Goal: Task Accomplishment & Management: Manage account settings

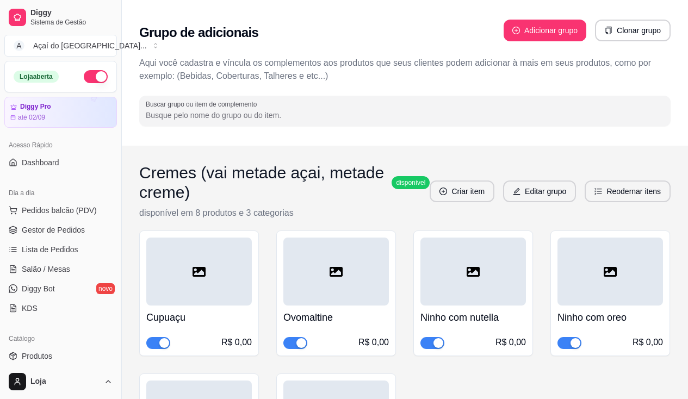
click at [61, 264] on span "Salão / Mesas" at bounding box center [46, 269] width 48 height 11
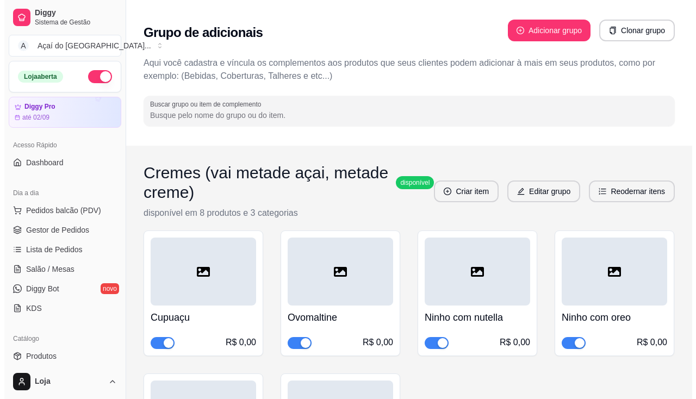
scroll to position [163, 0]
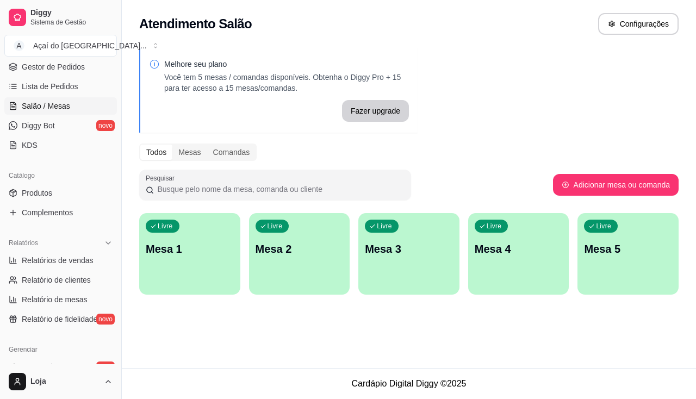
click at [157, 239] on div "Livre Mesa 1" at bounding box center [189, 247] width 101 height 69
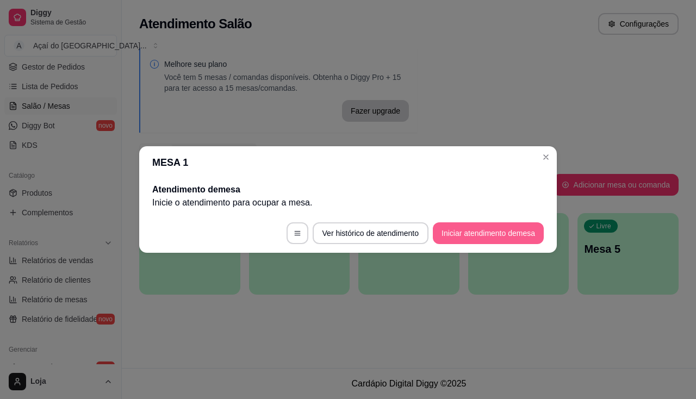
click at [451, 233] on button "Iniciar atendimento de mesa" at bounding box center [488, 234] width 111 height 22
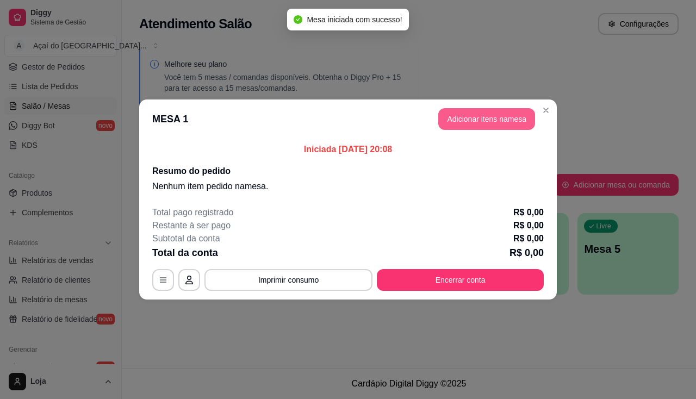
click at [475, 119] on button "Adicionar itens na mesa" at bounding box center [487, 119] width 97 height 22
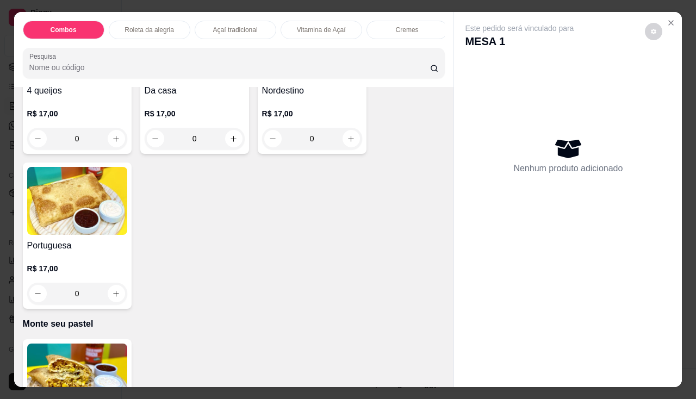
scroll to position [2285, 0]
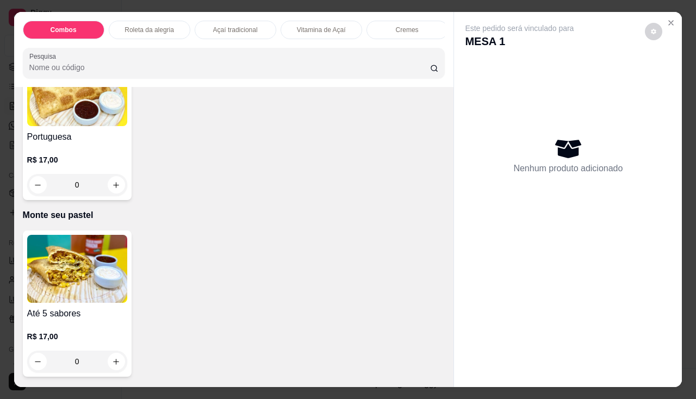
click at [69, 285] on img at bounding box center [77, 269] width 100 height 68
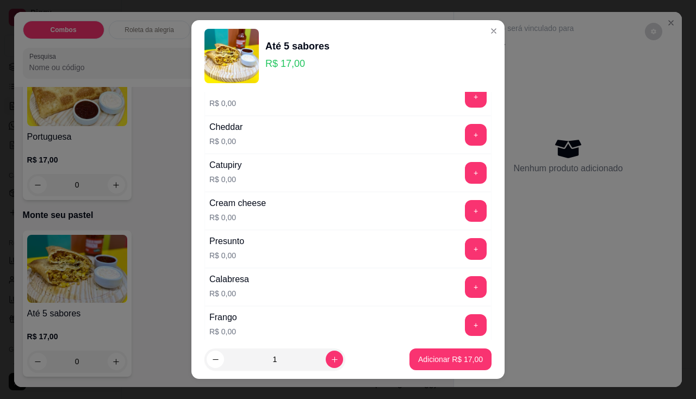
scroll to position [109, 0]
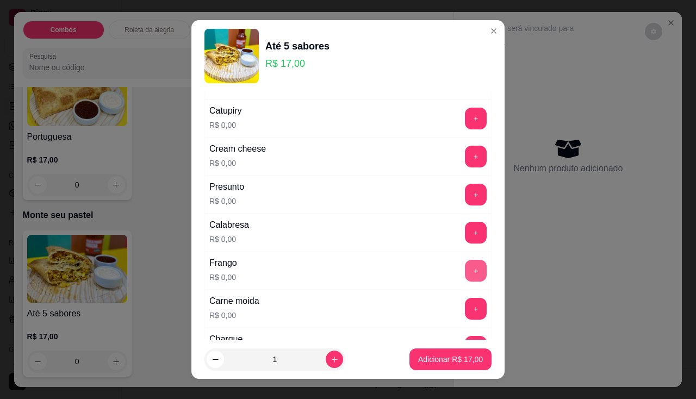
click at [465, 277] on button "+" at bounding box center [476, 271] width 22 height 22
click at [466, 162] on button "+" at bounding box center [476, 156] width 21 height 21
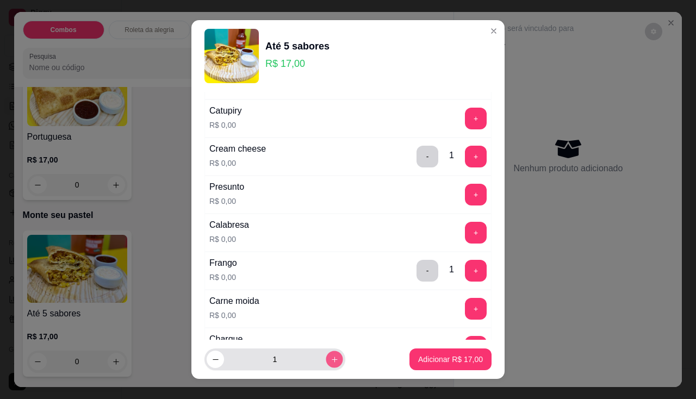
click at [331, 362] on icon "increase-product-quantity" at bounding box center [335, 360] width 8 height 8
type input "2"
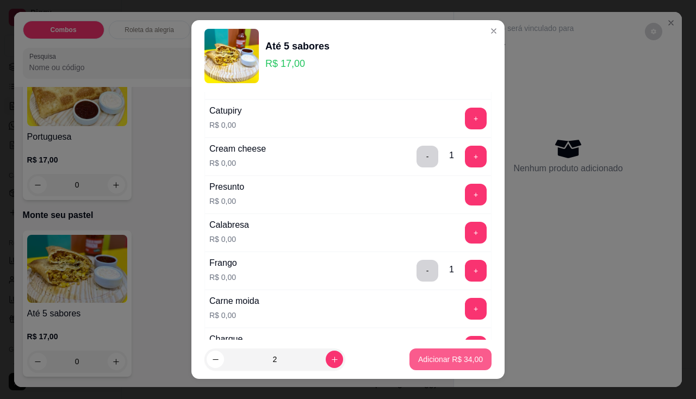
click at [418, 362] on p "Adicionar R$ 34,00" at bounding box center [450, 359] width 65 height 11
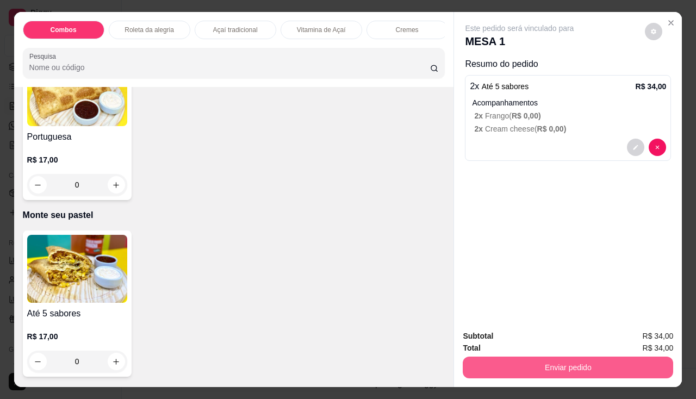
click at [511, 359] on button "Enviar pedido" at bounding box center [568, 368] width 211 height 22
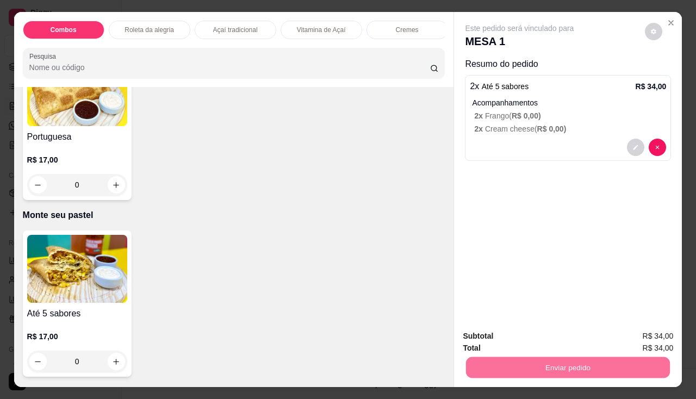
click at [541, 337] on button "Não registrar e enviar pedido" at bounding box center [532, 337] width 113 height 21
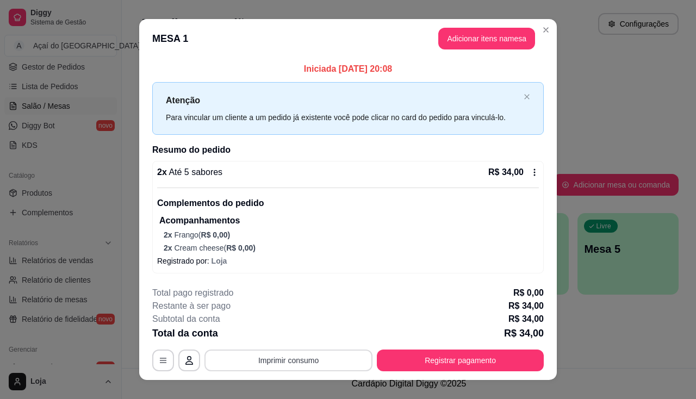
click at [287, 363] on button "Imprimir consumo" at bounding box center [289, 361] width 168 height 22
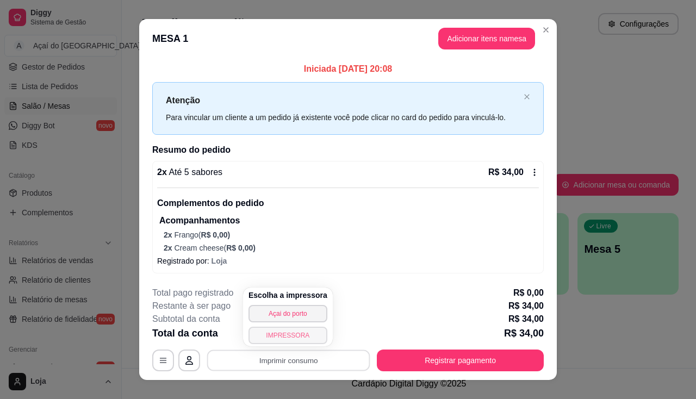
click at [293, 339] on button "IMPRESSORA" at bounding box center [288, 335] width 79 height 17
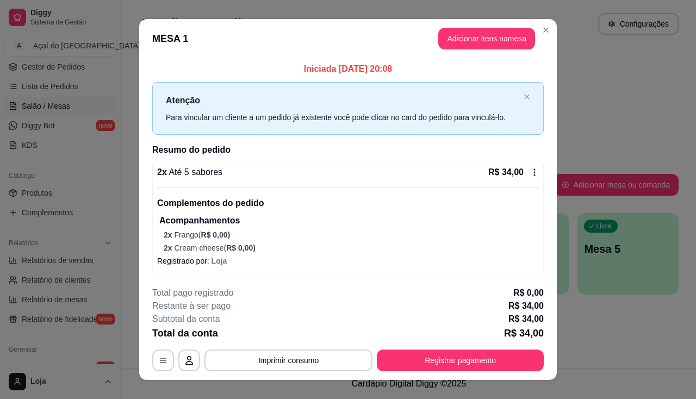
click at [438, 374] on footer "**********" at bounding box center [348, 329] width 418 height 102
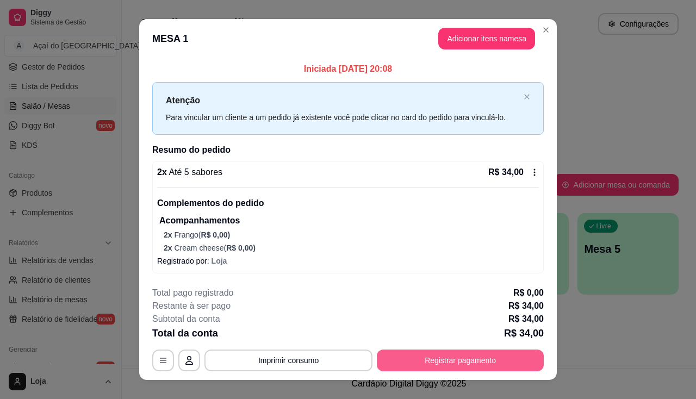
click at [449, 363] on button "Registrar pagamento" at bounding box center [460, 361] width 167 height 22
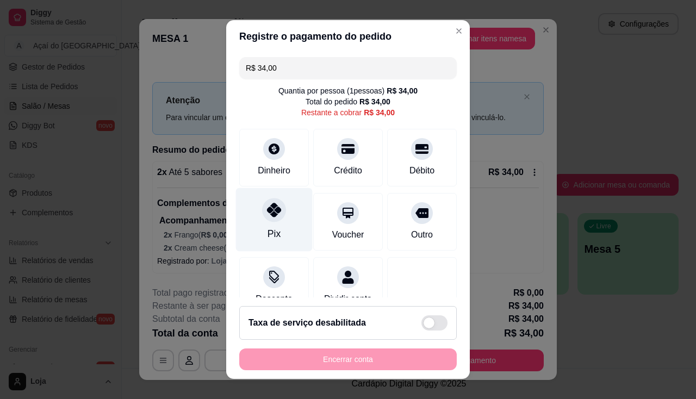
click at [264, 225] on div "Pix" at bounding box center [274, 220] width 77 height 64
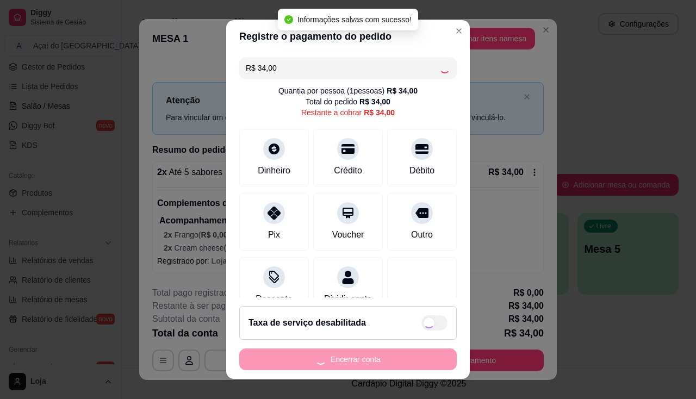
type input "R$ 0,00"
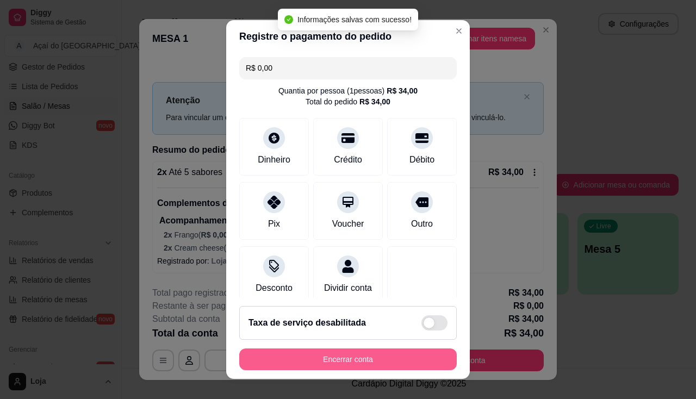
click at [304, 362] on button "Encerrar conta" at bounding box center [348, 360] width 218 height 22
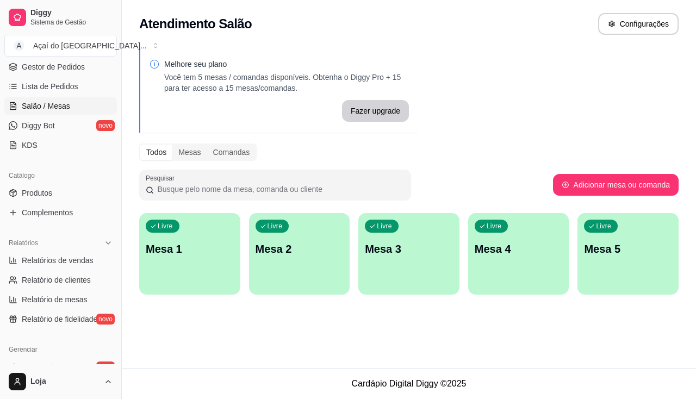
click at [304, 362] on div "Atendimento Salão Configurações Melhore seu plano Você tem 5 mesas / comandas d…" at bounding box center [409, 184] width 575 height 368
click at [154, 287] on div "button" at bounding box center [190, 287] width 98 height 13
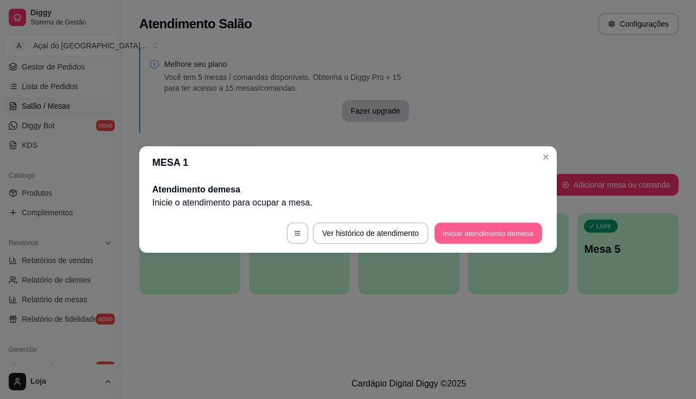
click at [501, 233] on button "Iniciar atendimento de mesa" at bounding box center [489, 233] width 108 height 21
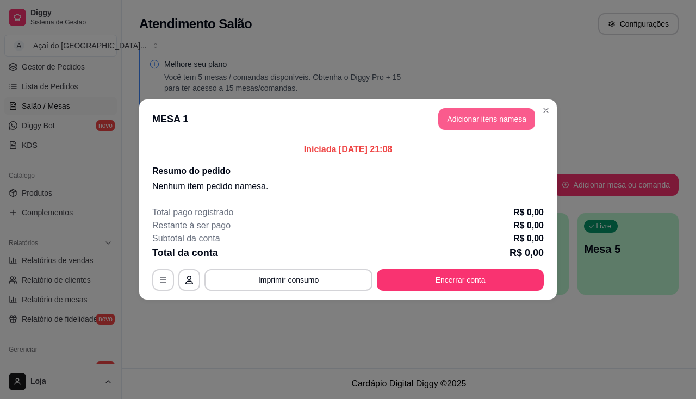
click at [489, 120] on button "Adicionar itens na mesa" at bounding box center [487, 119] width 97 height 22
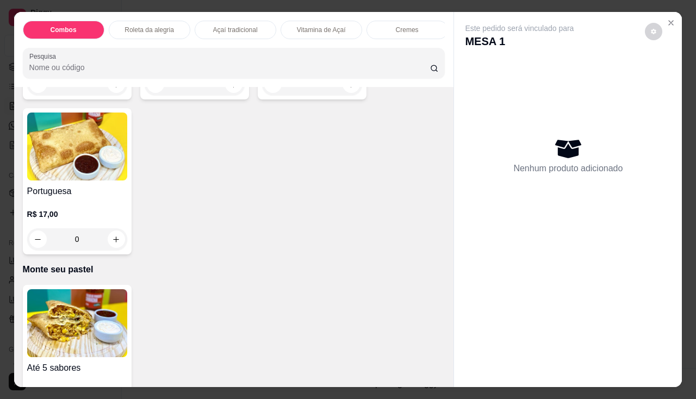
scroll to position [2285, 0]
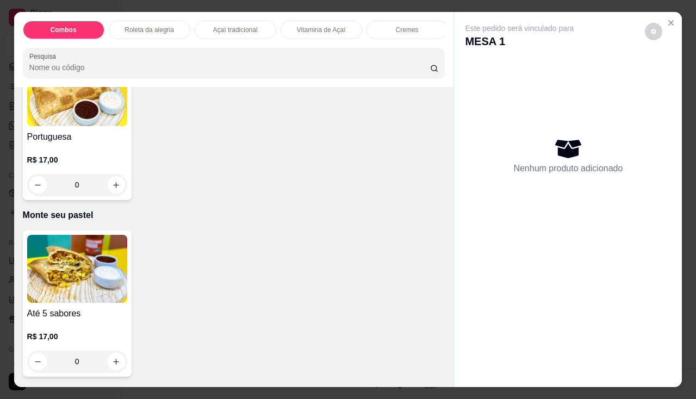
click at [73, 271] on img at bounding box center [77, 269] width 100 height 68
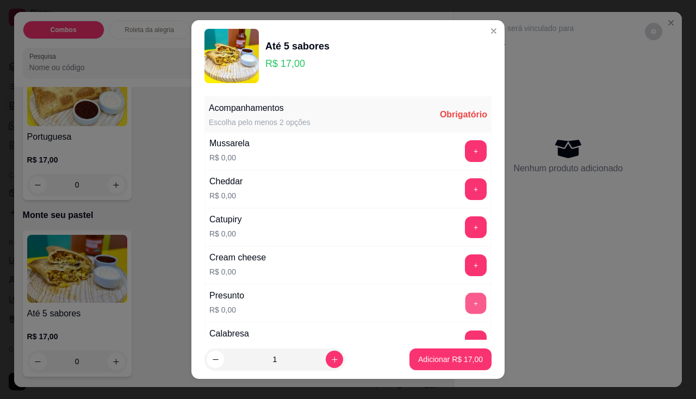
click at [466, 310] on button "+" at bounding box center [476, 303] width 21 height 21
click at [466, 151] on button "+" at bounding box center [476, 150] width 21 height 21
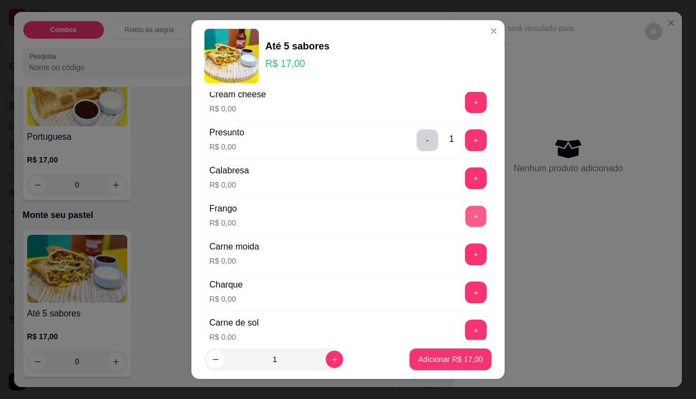
click at [466, 224] on button "+" at bounding box center [476, 216] width 21 height 21
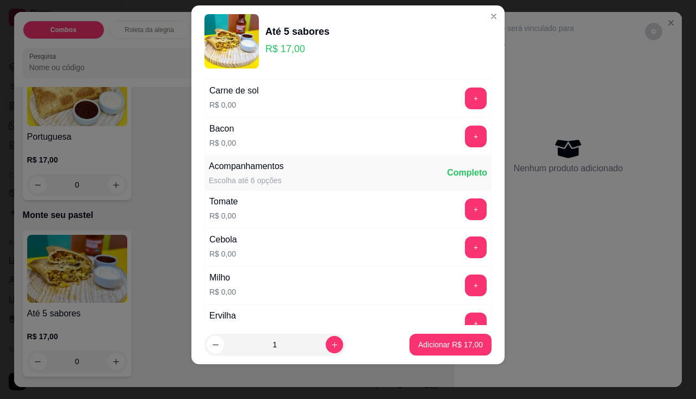
scroll to position [435, 0]
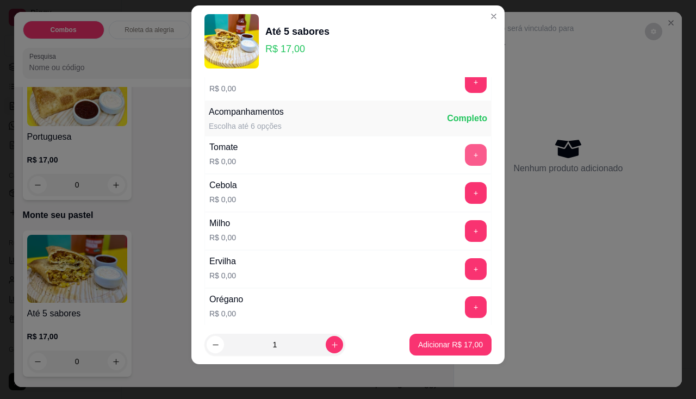
click at [465, 148] on button "+" at bounding box center [476, 155] width 22 height 22
click at [465, 226] on button "+" at bounding box center [476, 231] width 22 height 22
click at [466, 280] on div "+" at bounding box center [476, 269] width 30 height 22
click at [466, 277] on button "+" at bounding box center [476, 268] width 21 height 21
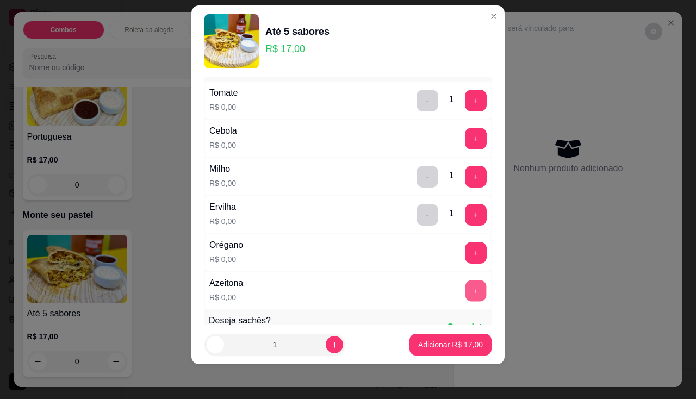
click at [466, 286] on button "+" at bounding box center [476, 290] width 21 height 21
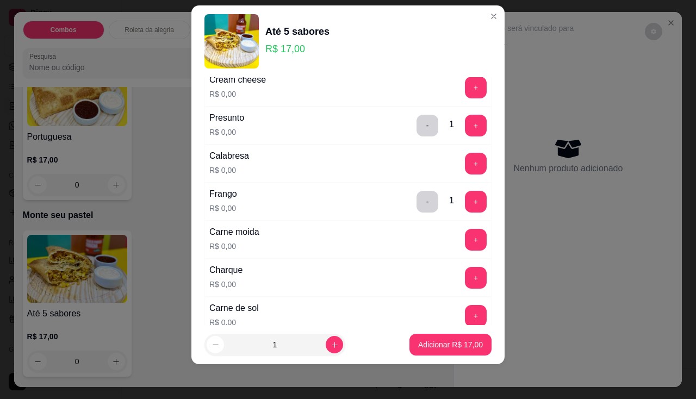
scroll to position [54, 0]
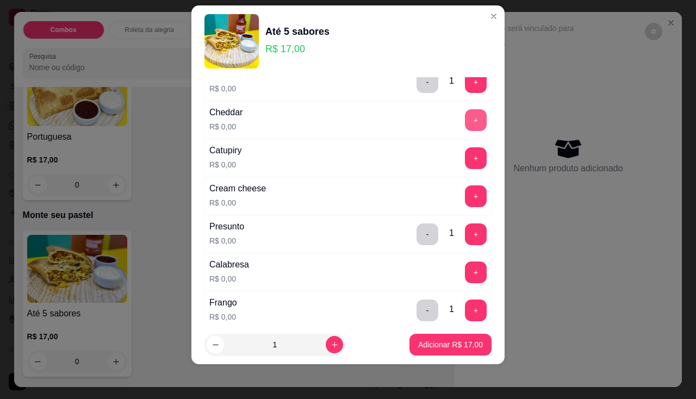
click at [465, 121] on button "+" at bounding box center [476, 120] width 22 height 22
click at [445, 339] on button "Adicionar R$ 17,00" at bounding box center [451, 345] width 80 height 21
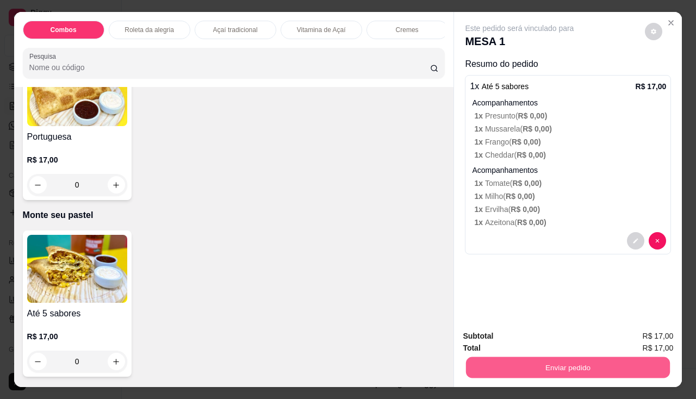
click at [593, 361] on button "Enviar pedido" at bounding box center [568, 367] width 204 height 21
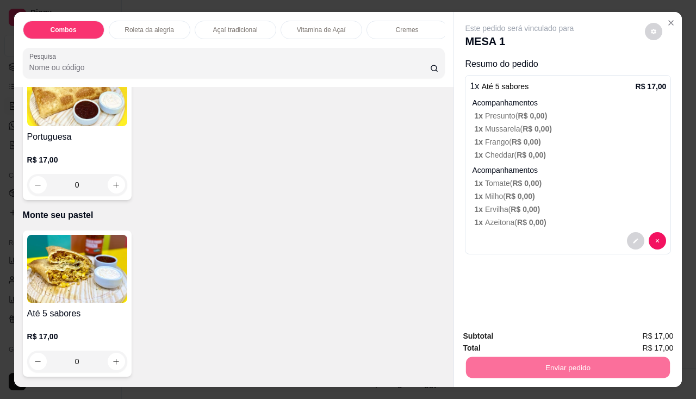
click at [534, 342] on button "Não registrar e enviar pedido" at bounding box center [532, 337] width 113 height 21
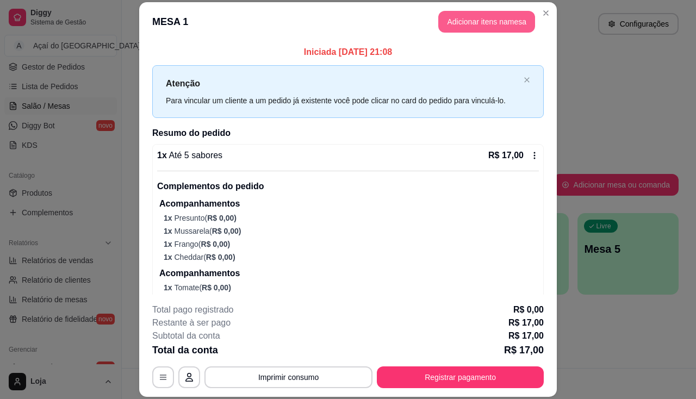
click at [500, 19] on button "Adicionar itens na mesa" at bounding box center [487, 22] width 97 height 22
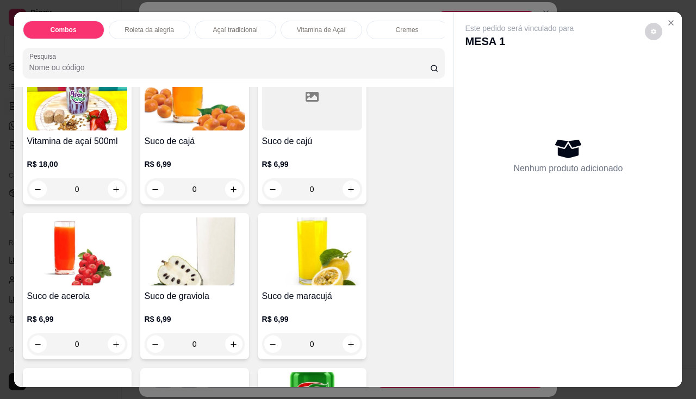
scroll to position [3210, 0]
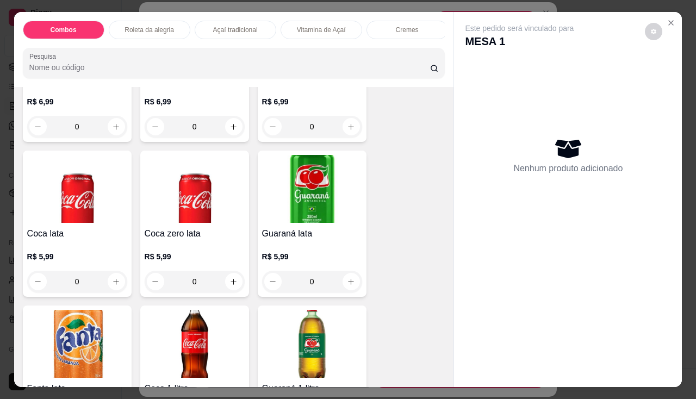
click at [169, 239] on h4 "Coca zero lata" at bounding box center [195, 233] width 100 height 13
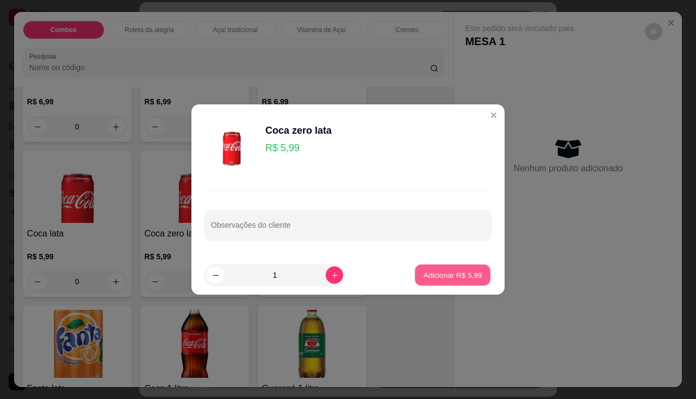
click at [471, 280] on p "Adicionar R$ 5,99" at bounding box center [452, 275] width 59 height 10
type input "1"
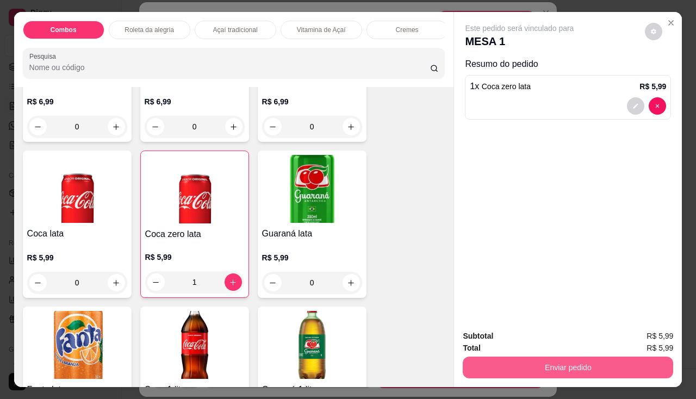
click at [550, 363] on button "Enviar pedido" at bounding box center [568, 368] width 211 height 22
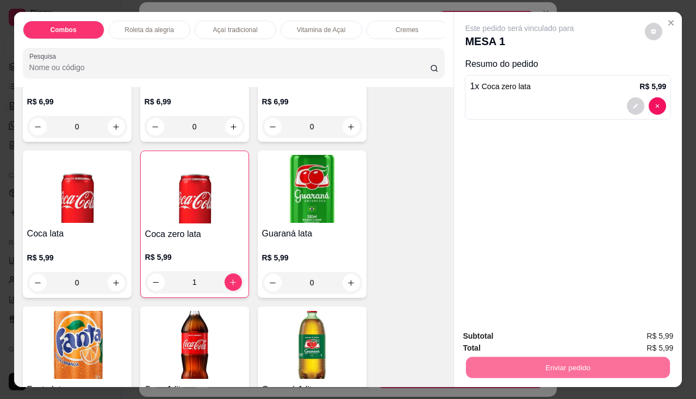
click at [543, 338] on button "Não registrar e enviar pedido" at bounding box center [533, 337] width 110 height 20
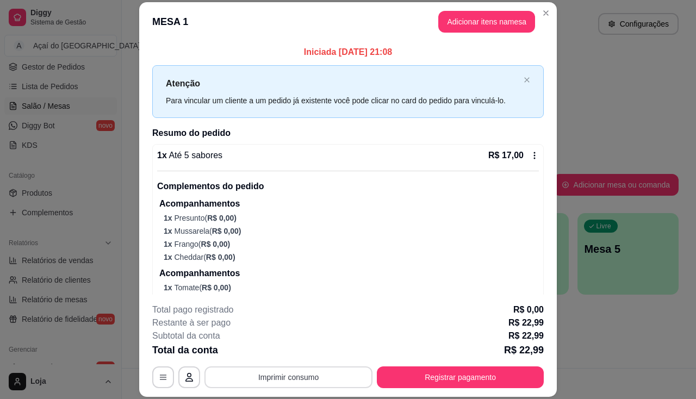
click at [304, 385] on button "Imprimir consumo" at bounding box center [289, 378] width 168 height 22
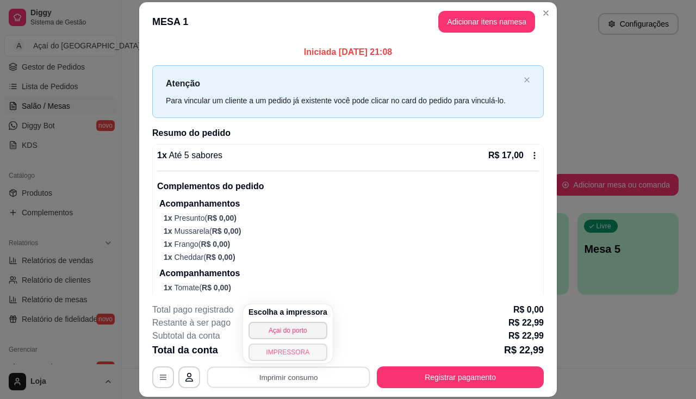
click at [308, 357] on button "IMPRESSORA" at bounding box center [288, 352] width 79 height 17
click at [49, 110] on div "MESA 1 Adicionar itens na mesa Iniciada [DATE] 21:08 Atenção Para vincular um c…" at bounding box center [348, 199] width 696 height 399
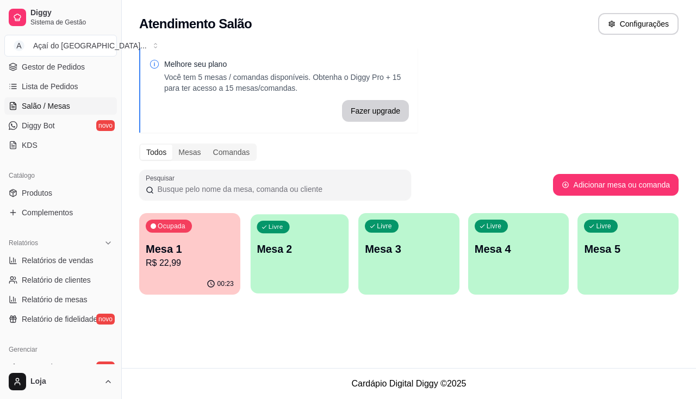
click at [287, 254] on p "Mesa 2" at bounding box center [299, 249] width 85 height 15
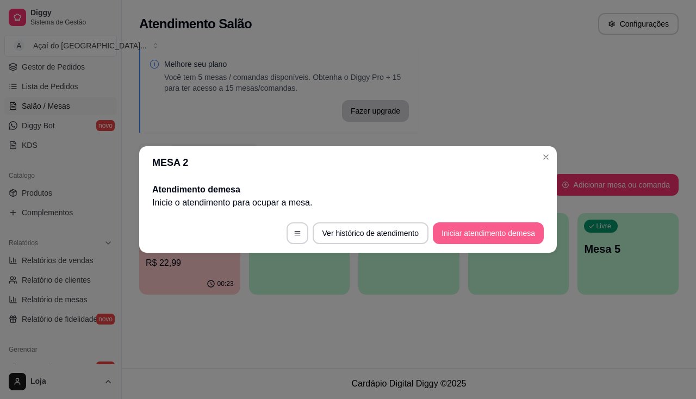
click at [507, 233] on button "Iniciar atendimento de mesa" at bounding box center [488, 234] width 111 height 22
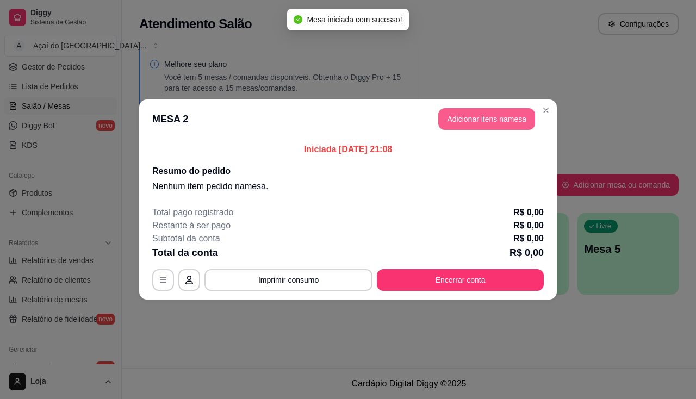
click at [442, 125] on button "Adicionar itens na mesa" at bounding box center [487, 119] width 97 height 22
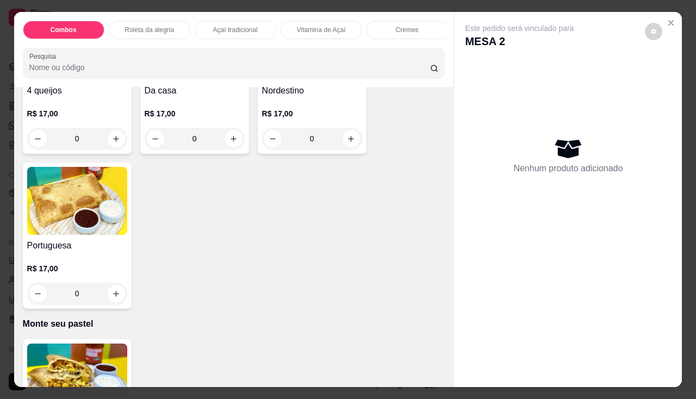
scroll to position [2285, 0]
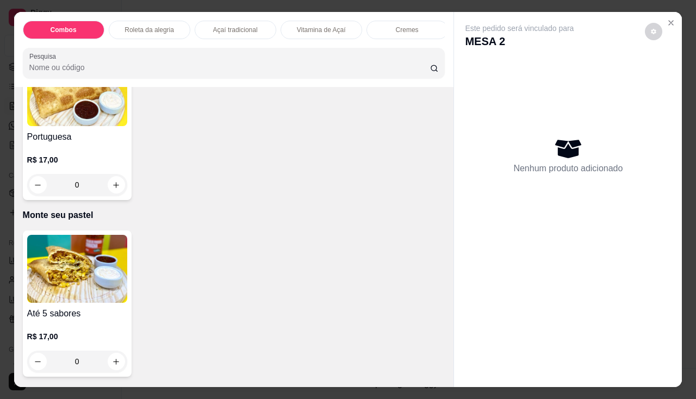
click at [72, 313] on h4 "Até 5 sabores" at bounding box center [77, 313] width 100 height 13
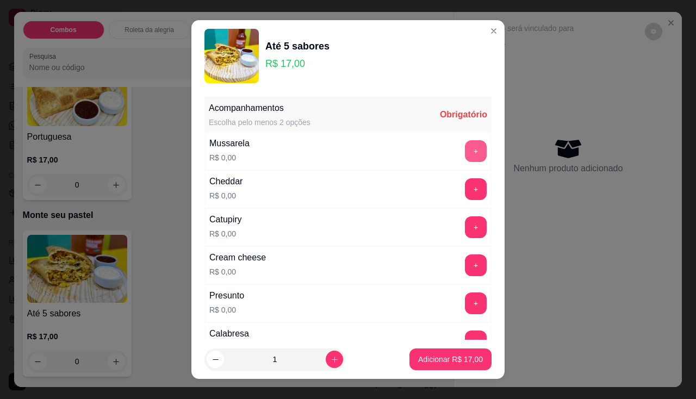
click at [465, 146] on button "+" at bounding box center [476, 151] width 22 height 22
click at [465, 180] on div "Acompanhamentos Escolha pelo menos 2 opções Obrigatório Mussarela R$ 0,00 - 1 +…" at bounding box center [348, 324] width 287 height 454
click at [465, 195] on button "+" at bounding box center [476, 189] width 22 height 22
click at [466, 224] on button "+" at bounding box center [476, 227] width 21 height 21
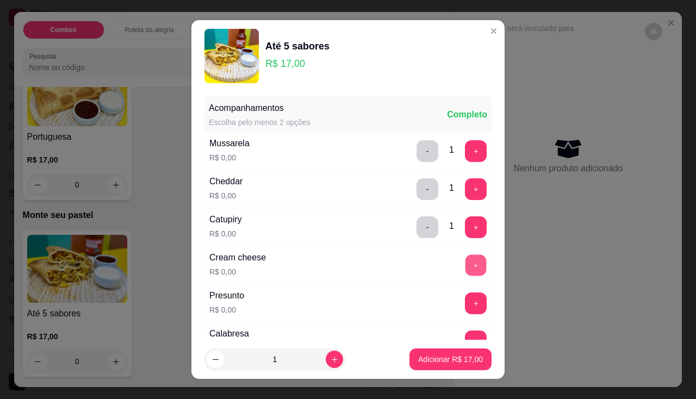
click at [466, 271] on button "+" at bounding box center [476, 265] width 21 height 21
click at [447, 278] on div "Cream cheese R$ 0,00 - 1 +" at bounding box center [348, 265] width 287 height 38
click at [465, 302] on button "+" at bounding box center [476, 304] width 22 height 22
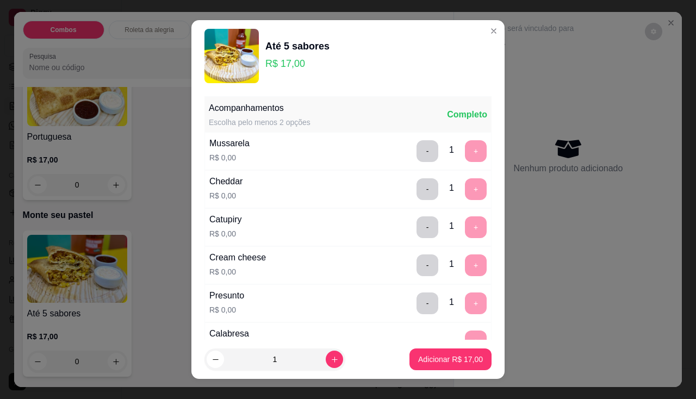
scroll to position [15, 0]
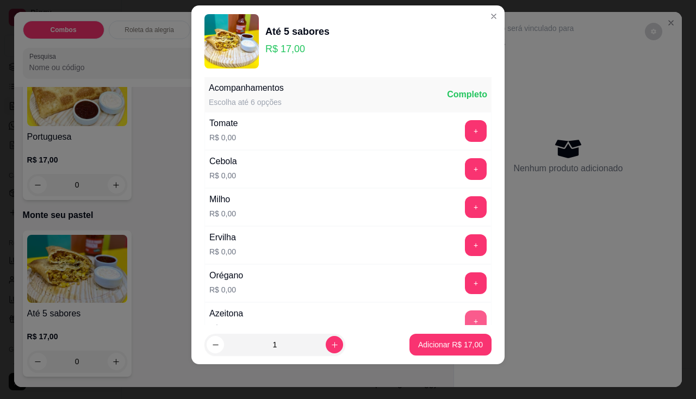
click at [465, 319] on button "+" at bounding box center [476, 322] width 22 height 22
click at [438, 343] on p "Adicionar R$ 17,00" at bounding box center [450, 345] width 65 height 11
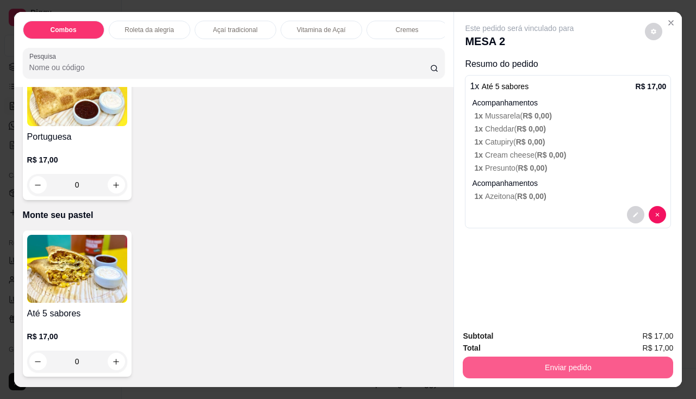
click at [536, 359] on button "Enviar pedido" at bounding box center [568, 368] width 211 height 22
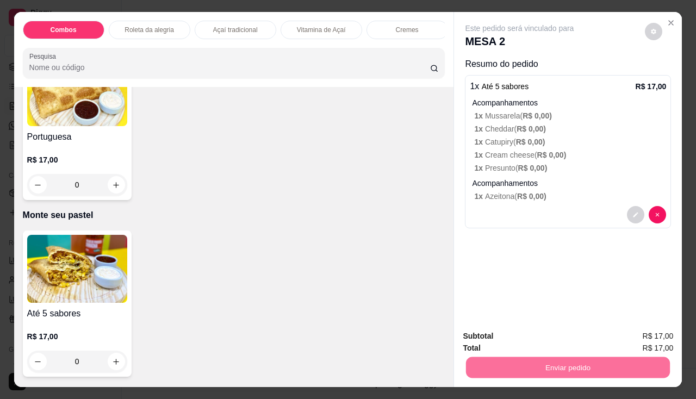
click at [489, 341] on button "Não registrar e enviar pedido" at bounding box center [533, 337] width 110 height 20
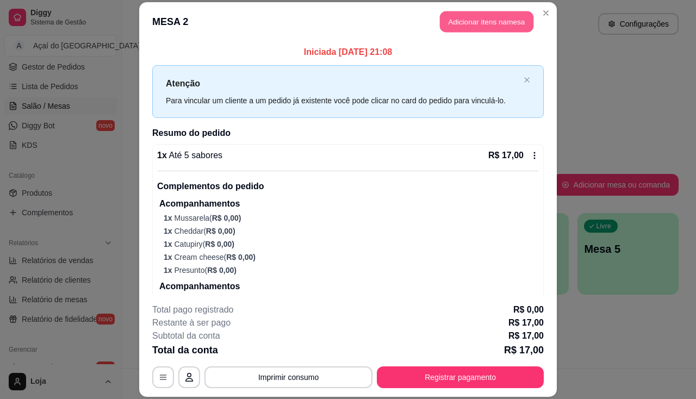
click at [506, 24] on button "Adicionar itens na mesa" at bounding box center [487, 21] width 94 height 21
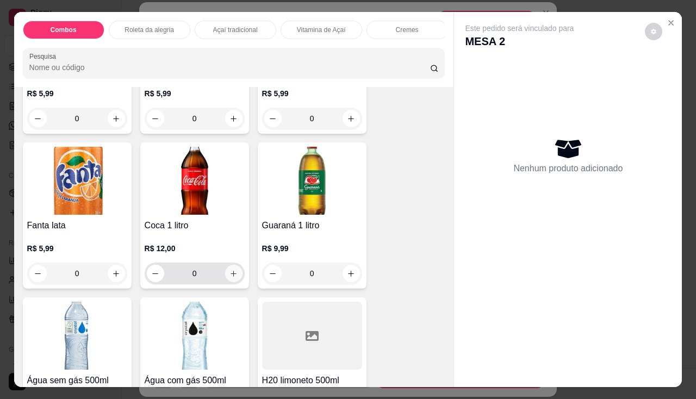
scroll to position [3482, 0]
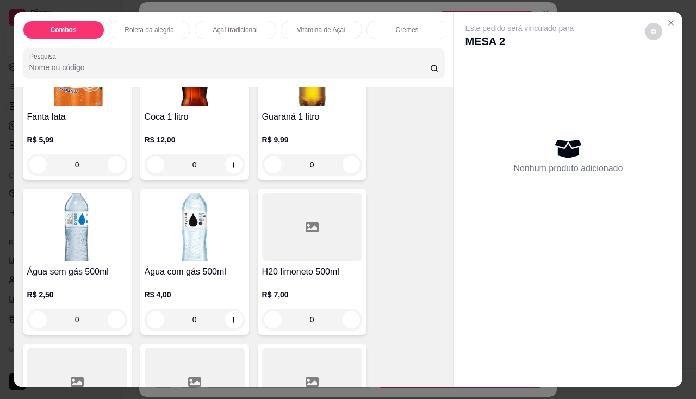
click at [54, 261] on img at bounding box center [77, 227] width 100 height 68
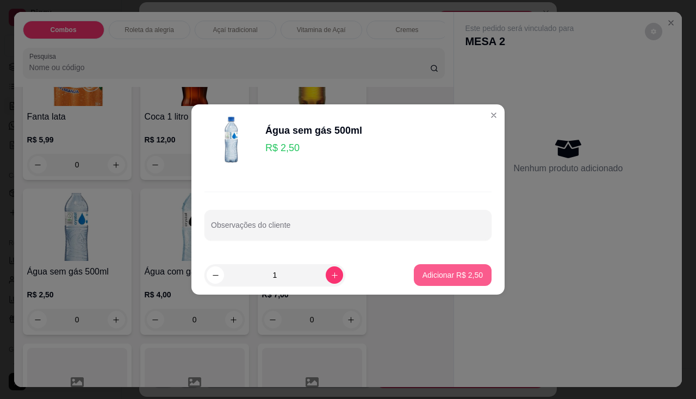
click at [466, 268] on button "Adicionar R$ 2,50" at bounding box center [453, 275] width 78 height 22
type input "1"
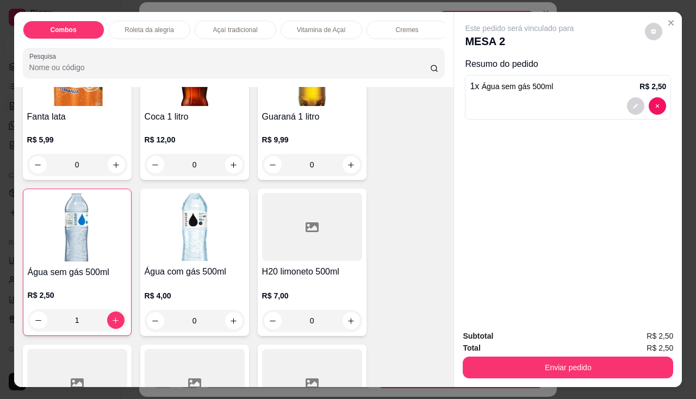
scroll to position [3319, 0]
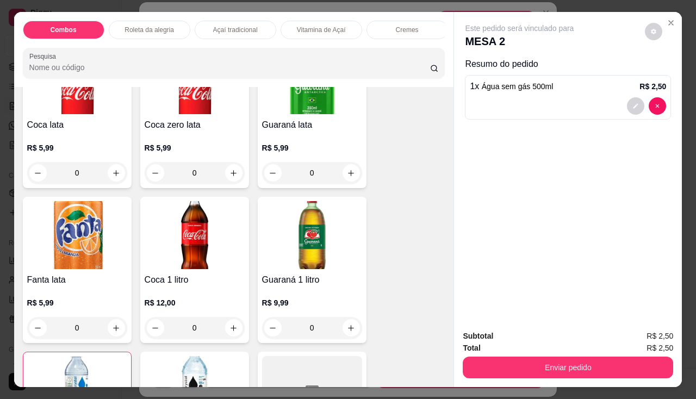
click at [167, 113] on img at bounding box center [195, 80] width 100 height 68
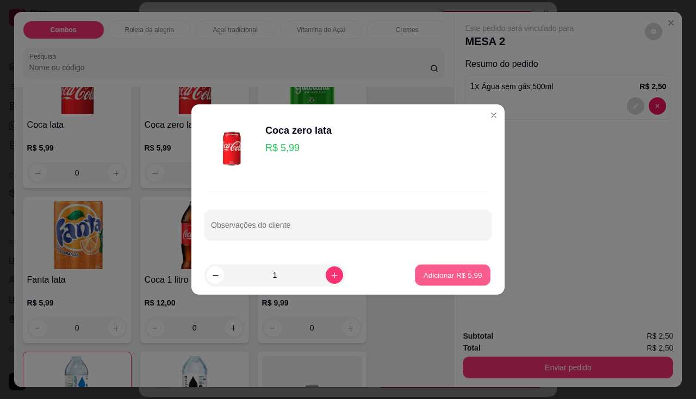
click at [442, 278] on p "Adicionar R$ 5,99" at bounding box center [452, 275] width 59 height 10
type input "1"
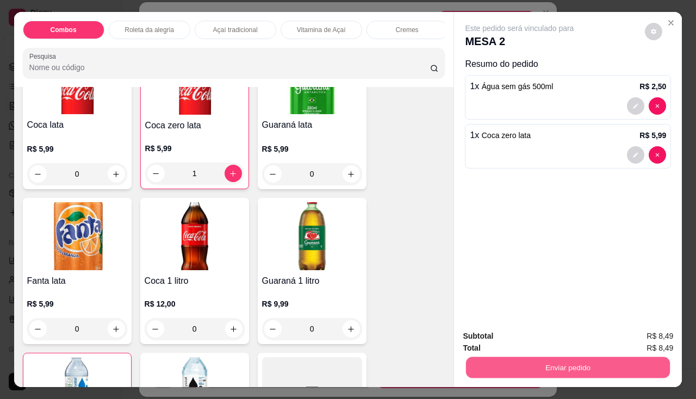
click at [496, 357] on button "Enviar pedido" at bounding box center [568, 367] width 204 height 21
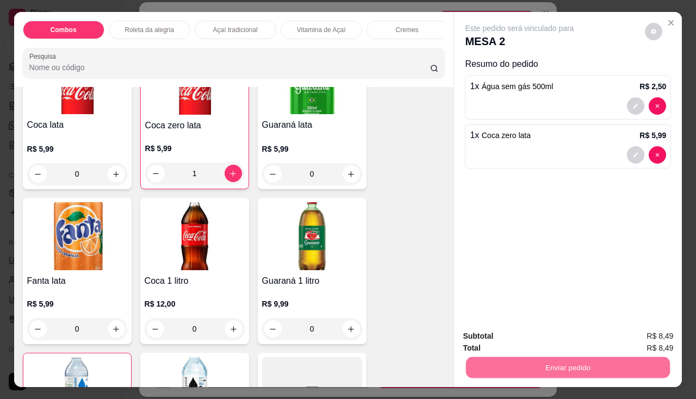
click at [509, 337] on button "Não registrar e enviar pedido" at bounding box center [533, 337] width 110 height 20
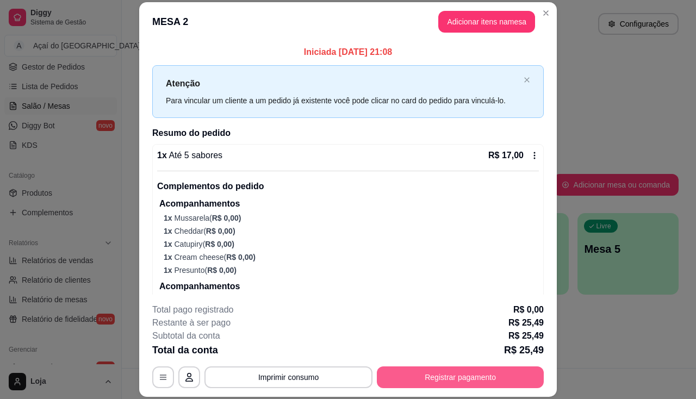
click at [400, 373] on button "Registrar pagamento" at bounding box center [460, 378] width 167 height 22
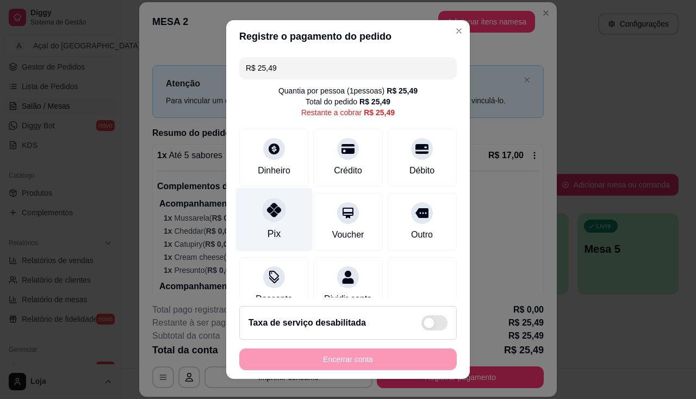
click at [269, 225] on div "Pix" at bounding box center [274, 220] width 77 height 64
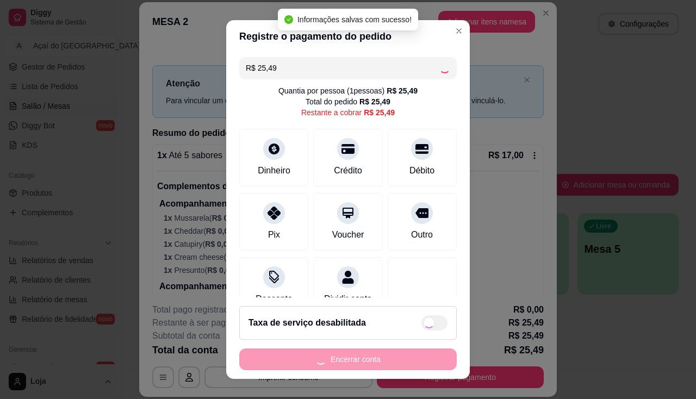
type input "R$ 0,00"
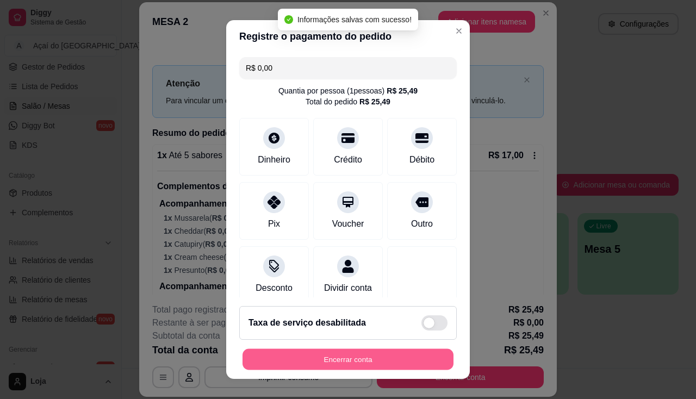
click at [361, 360] on button "Encerrar conta" at bounding box center [348, 359] width 211 height 21
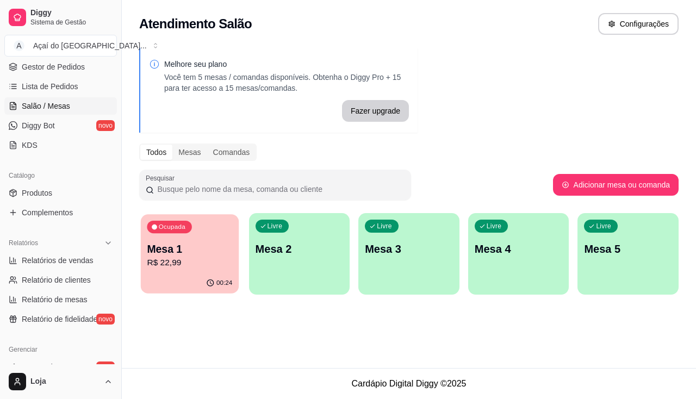
click at [175, 284] on div "00:24" at bounding box center [190, 283] width 98 height 21
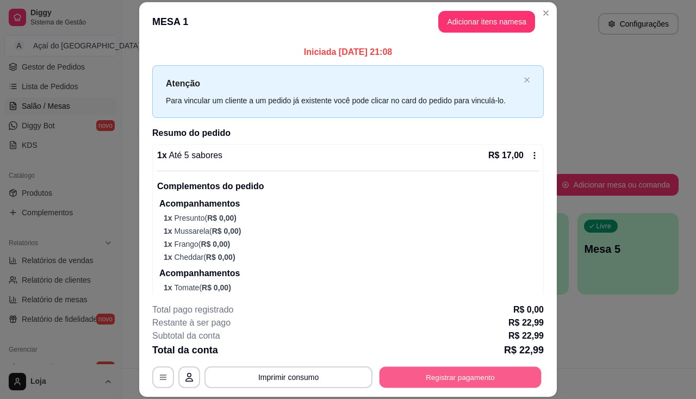
click at [414, 385] on button "Registrar pagamento" at bounding box center [461, 377] width 162 height 21
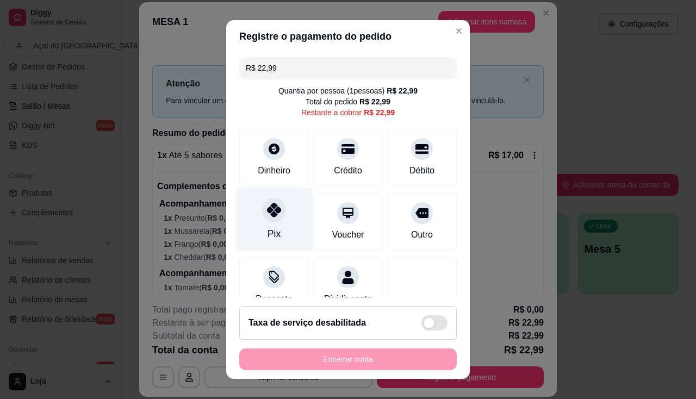
click at [244, 229] on div "Pix" at bounding box center [274, 220] width 77 height 64
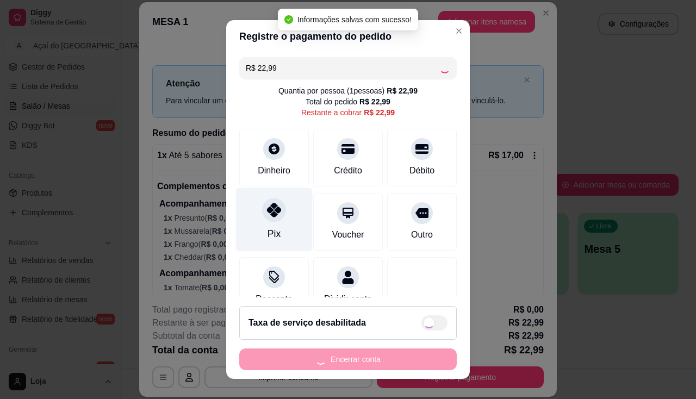
type input "R$ 0,00"
click at [258, 229] on div "Pix" at bounding box center [274, 220] width 77 height 64
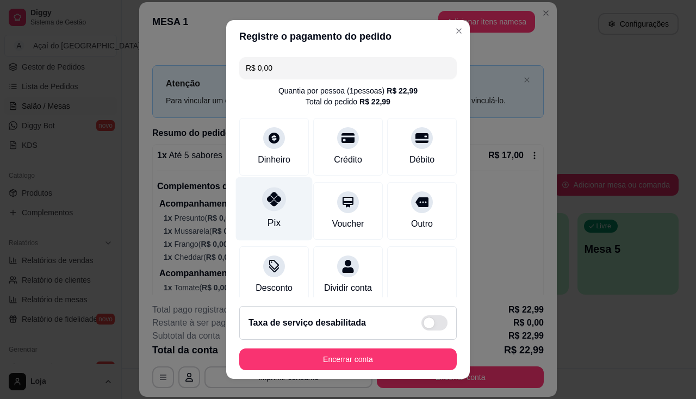
click at [278, 213] on div "Pix" at bounding box center [274, 209] width 77 height 64
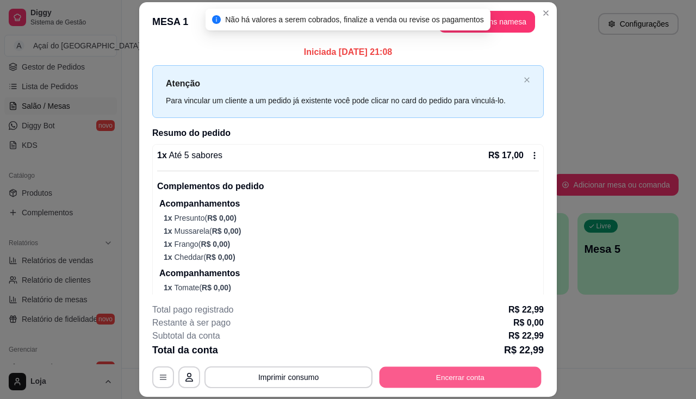
click at [478, 370] on button "Encerrar conta" at bounding box center [461, 377] width 162 height 21
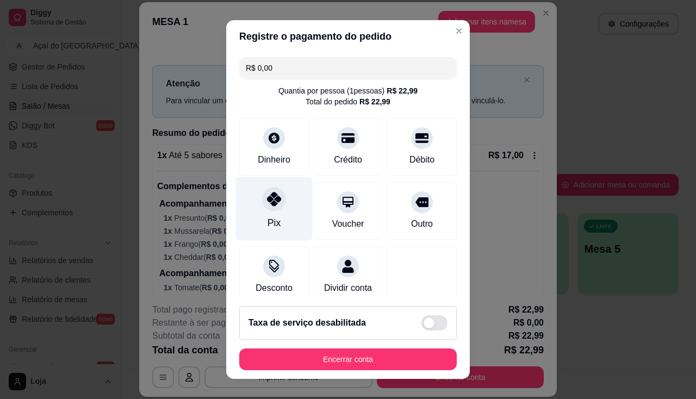
click at [268, 210] on div at bounding box center [274, 199] width 24 height 24
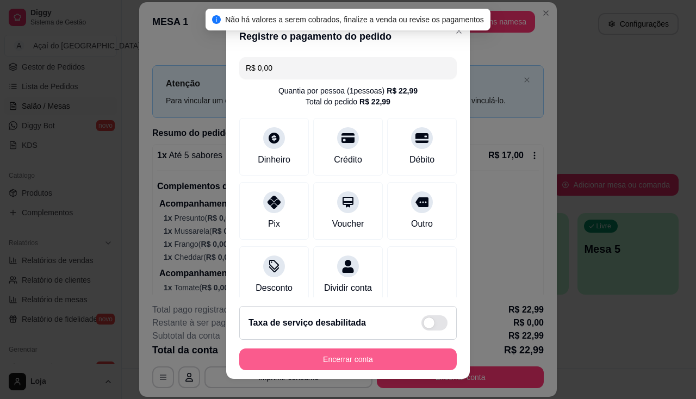
click at [288, 360] on button "Encerrar conta" at bounding box center [348, 360] width 218 height 22
